Goal: Information Seeking & Learning: Learn about a topic

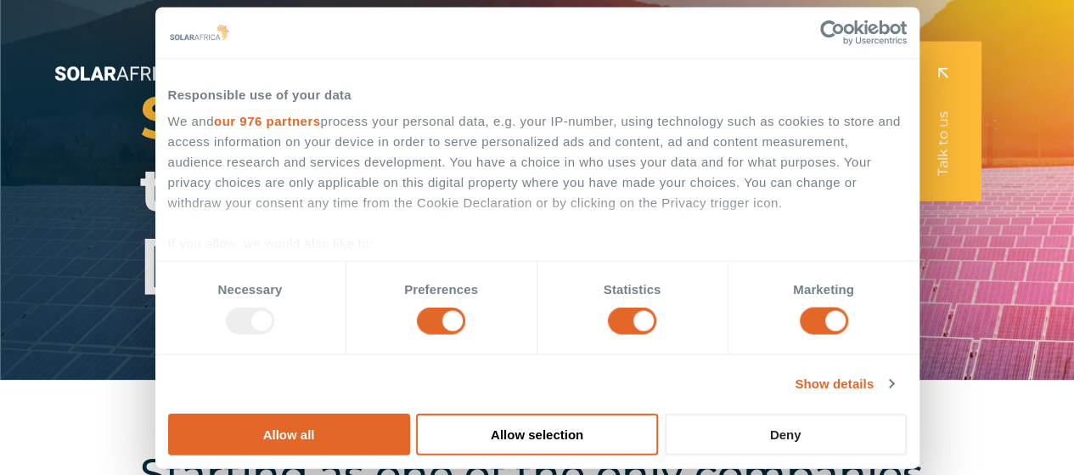
click at [907, 413] on button "Deny" at bounding box center [786, 434] width 242 height 42
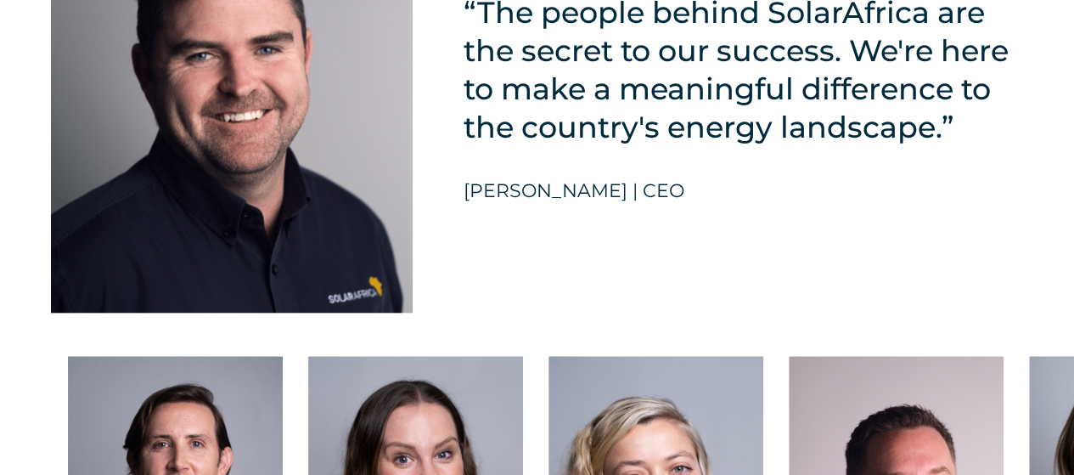
scroll to position [4055, 0]
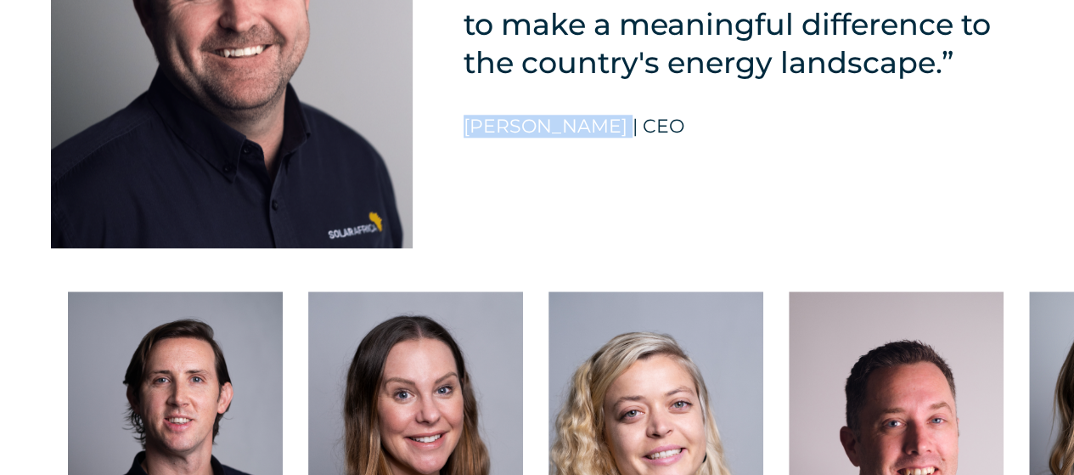
drag, startPoint x: 617, startPoint y: 166, endPoint x: 460, endPoint y: 150, distance: 157.8
click at [460, 150] on div "“The people behind SolarAfrica are the secret to our success. We're here to mak…" at bounding box center [537, 20] width 1074 height 505
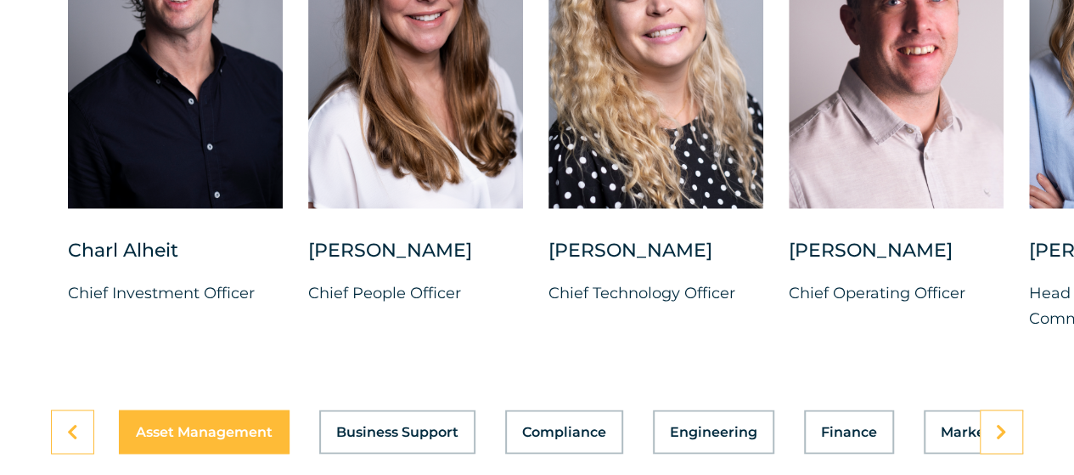
scroll to position [4532, 0]
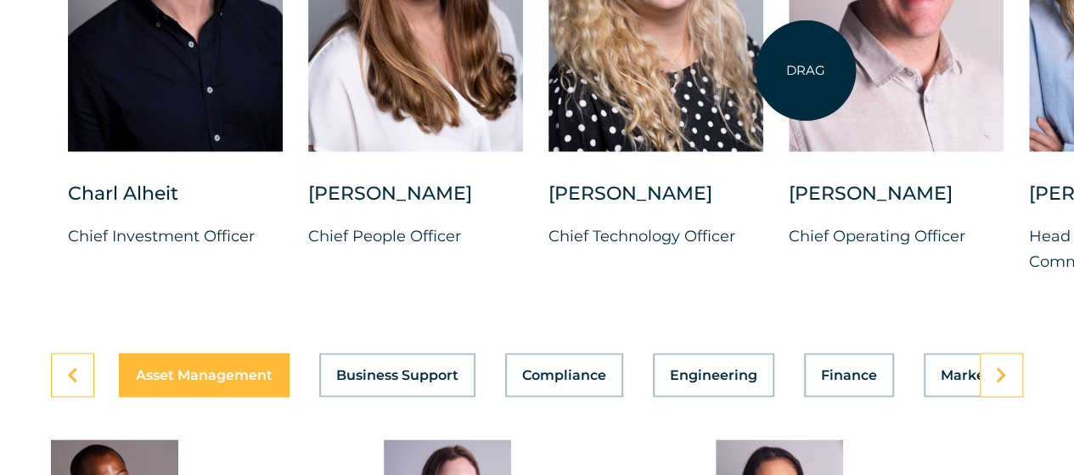
drag, startPoint x: 1059, startPoint y: 44, endPoint x: 797, endPoint y: 74, distance: 264.0
click at [797, 74] on div "[PERSON_NAME] Chief Investment Officer [PERSON_NAME] Chief People Officer [PERS…" at bounding box center [1029, 57] width 2058 height 488
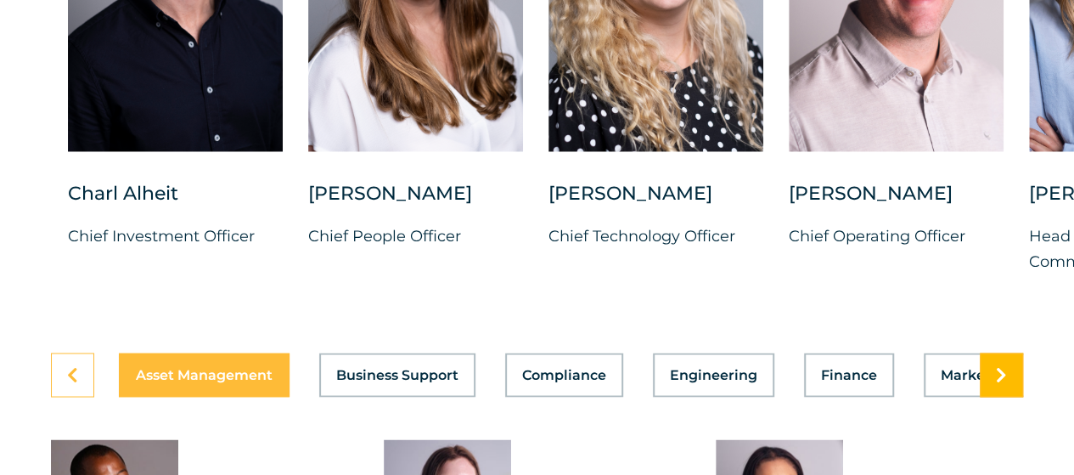
click at [1003, 383] on icon at bounding box center [1001, 374] width 11 height 17
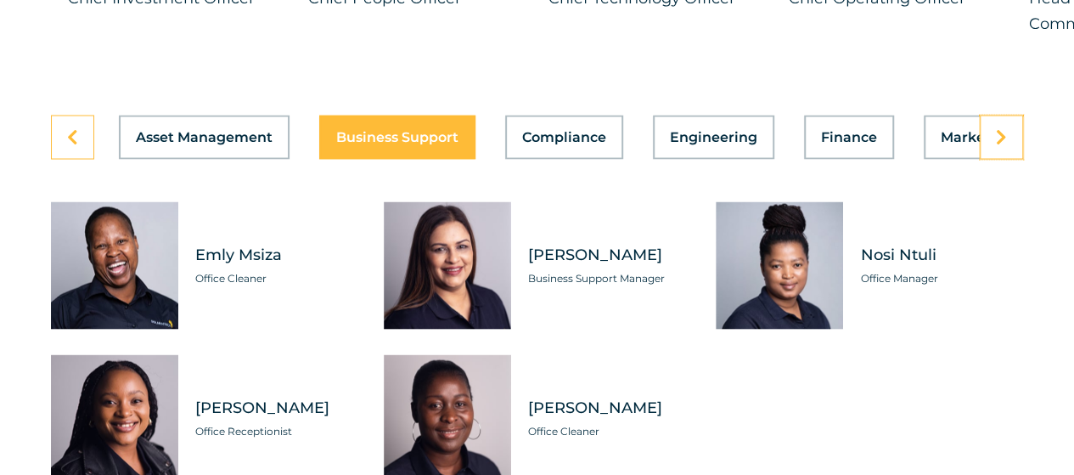
scroll to position [4813, 0]
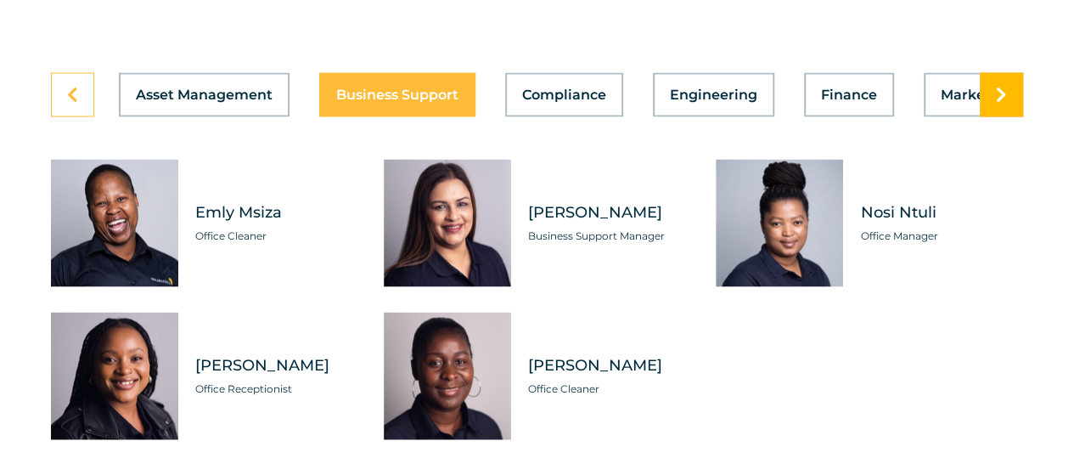
click at [1000, 103] on icon at bounding box center [1001, 94] width 11 height 17
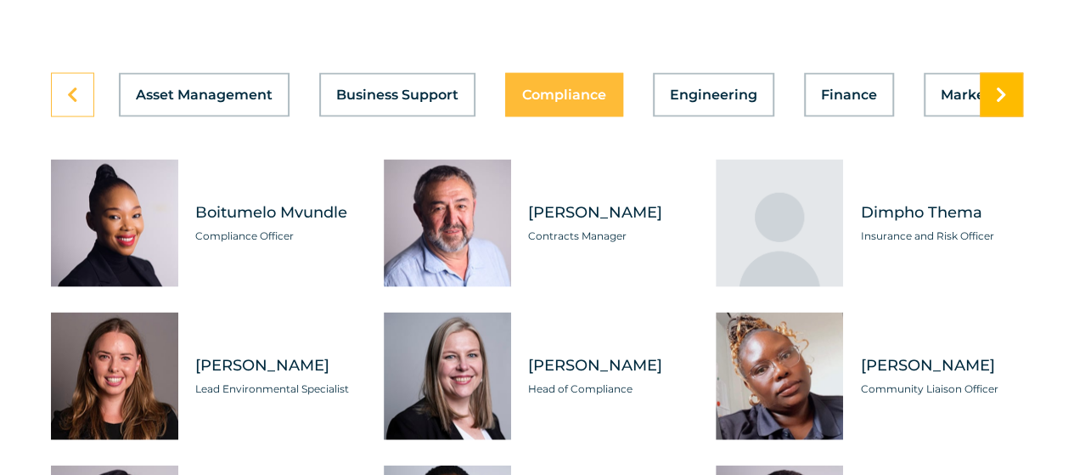
click at [1000, 103] on icon at bounding box center [1001, 94] width 11 height 17
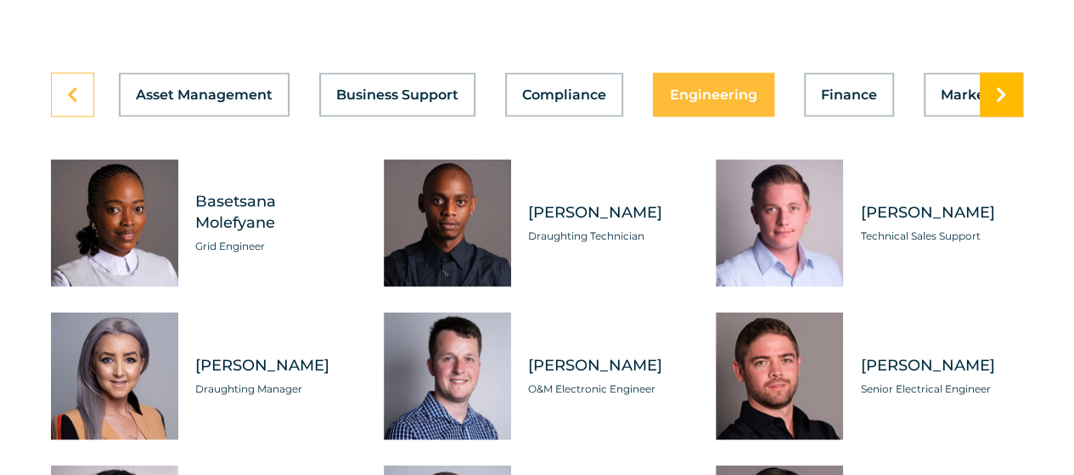
click at [1000, 103] on icon at bounding box center [1001, 94] width 11 height 17
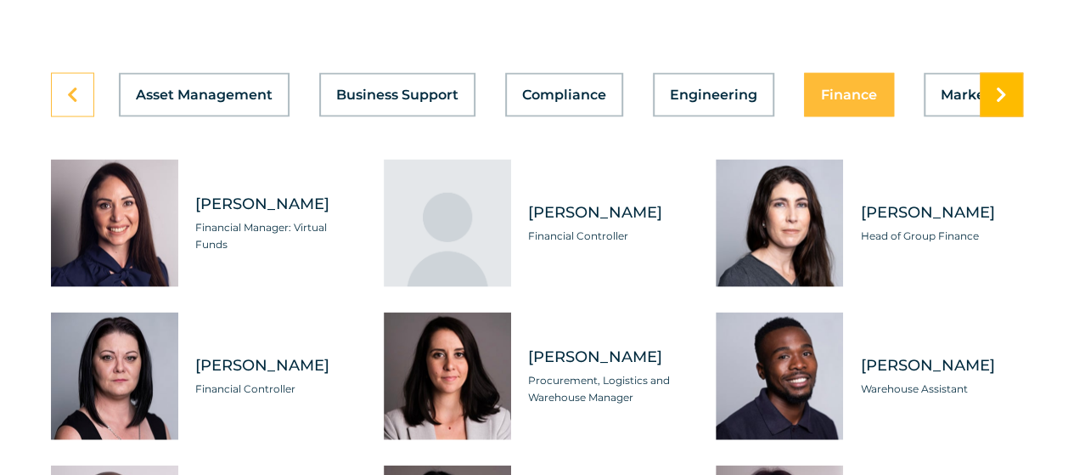
click at [1000, 103] on icon at bounding box center [1001, 94] width 11 height 17
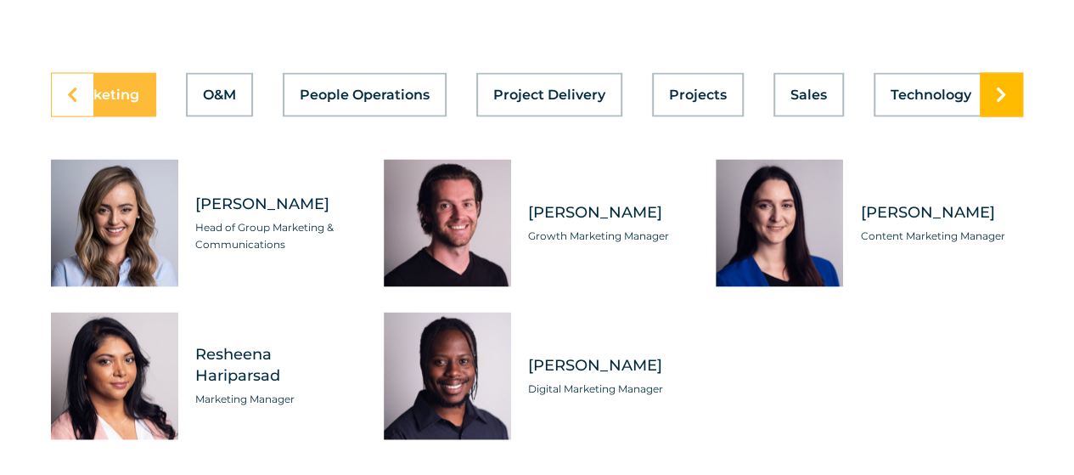
scroll to position [0, 904]
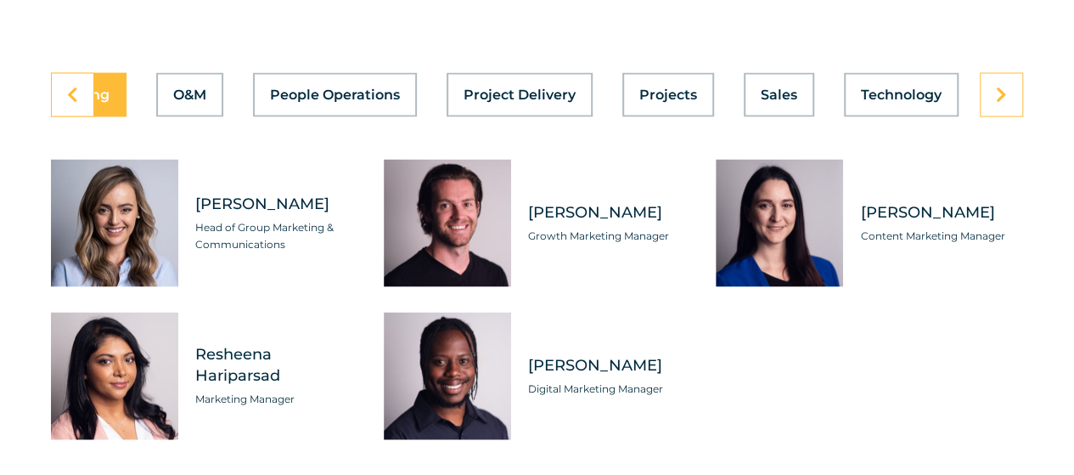
drag, startPoint x: 348, startPoint y: 233, endPoint x: 186, endPoint y: 240, distance: 162.3
click at [186, 240] on div "[PERSON_NAME] Head of Group Marketing & Communications" at bounding box center [268, 222] width 180 height 127
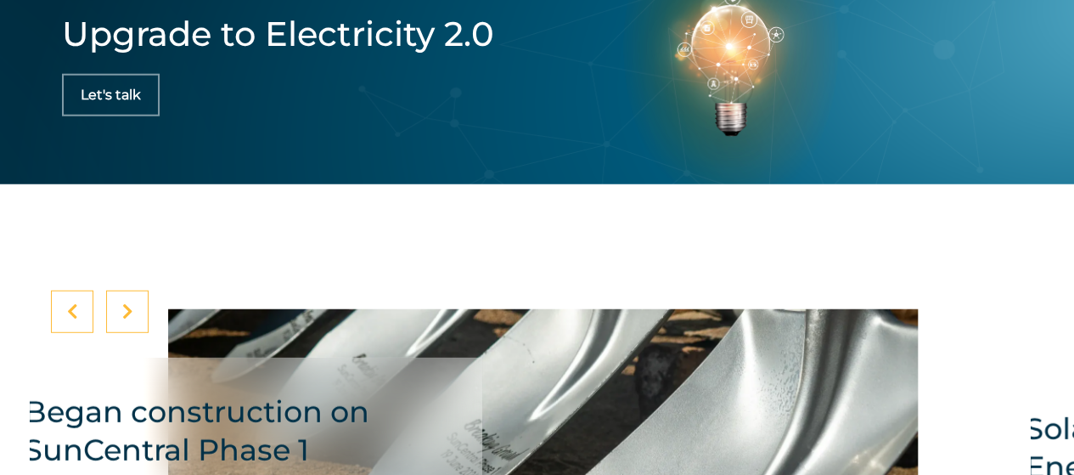
scroll to position [5545, 0]
